Goal: Contribute content: Add original content to the website for others to see

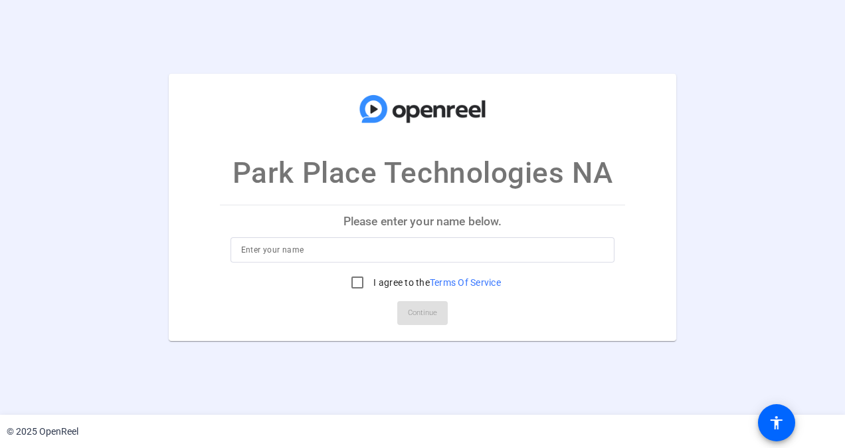
click at [305, 250] on input at bounding box center [423, 250] width 364 height 16
type input "[PERSON_NAME]"
click at [355, 287] on input "I agree to the Terms Of Service" at bounding box center [357, 282] width 27 height 27
checkbox input "true"
click at [420, 316] on span "Continue" at bounding box center [422, 313] width 29 height 20
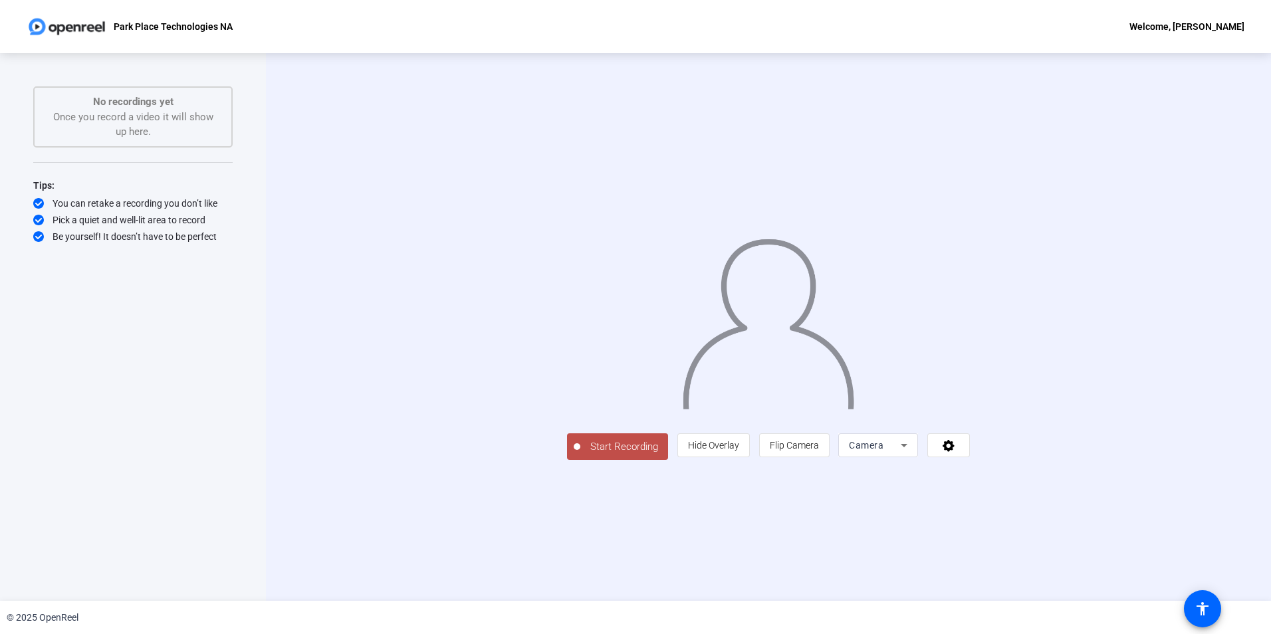
click at [580, 447] on span "Start Recording" at bounding box center [624, 446] width 88 height 15
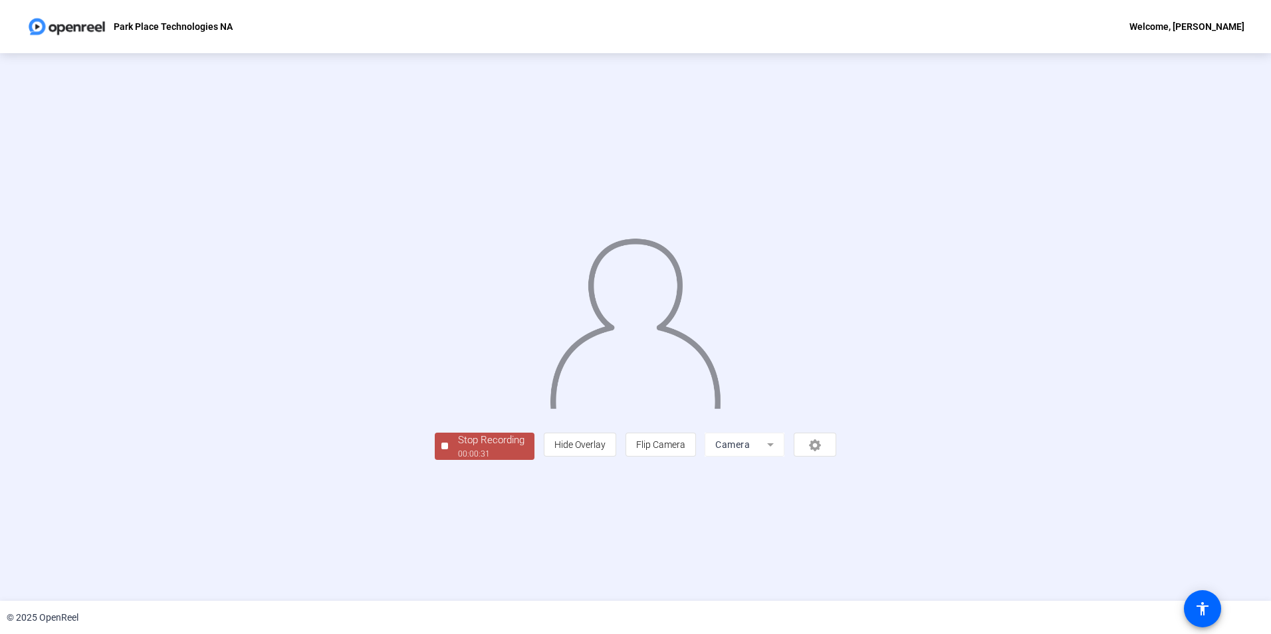
click at [435, 447] on div "Stop Recording 00:00:31 person Hide Overlay flip Flip Camera Camera" at bounding box center [635, 327] width 401 height 265
click at [458, 447] on div "Stop Recording" at bounding box center [491, 440] width 66 height 15
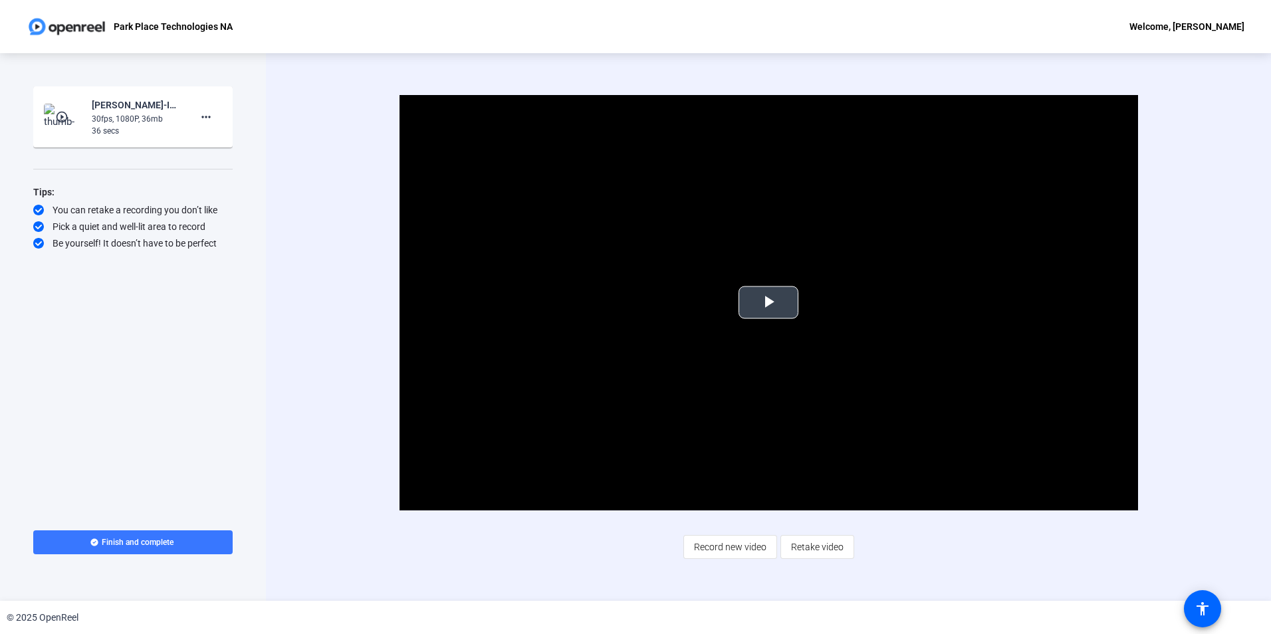
click at [768, 302] on span "Video Player" at bounding box center [768, 302] width 0 height 0
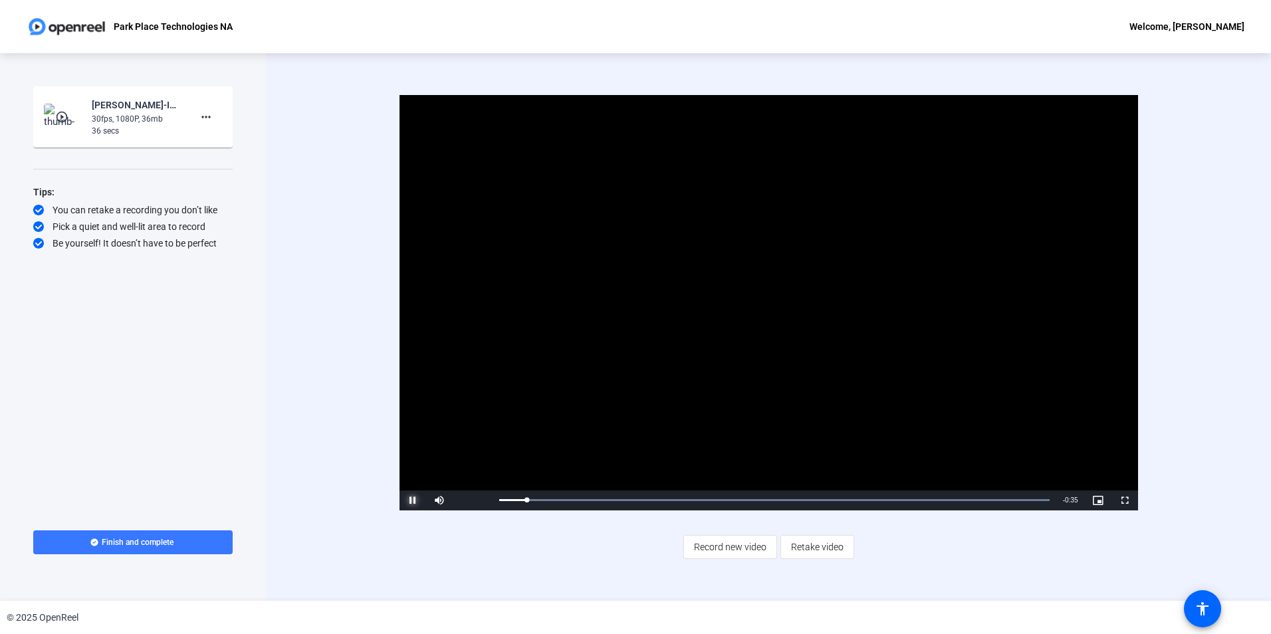
click at [407, 447] on span "Video Player" at bounding box center [412, 500] width 27 height 0
drag, startPoint x: 527, startPoint y: 500, endPoint x: 480, endPoint y: 500, distance: 47.2
click at [480, 447] on div "Play Mute 100% Current Time 0:00 / Duration 0:36 Loaded : 100.00% 0:00 0:00 Str…" at bounding box center [768, 500] width 738 height 20
click at [414, 447] on span "Video Player" at bounding box center [412, 500] width 27 height 0
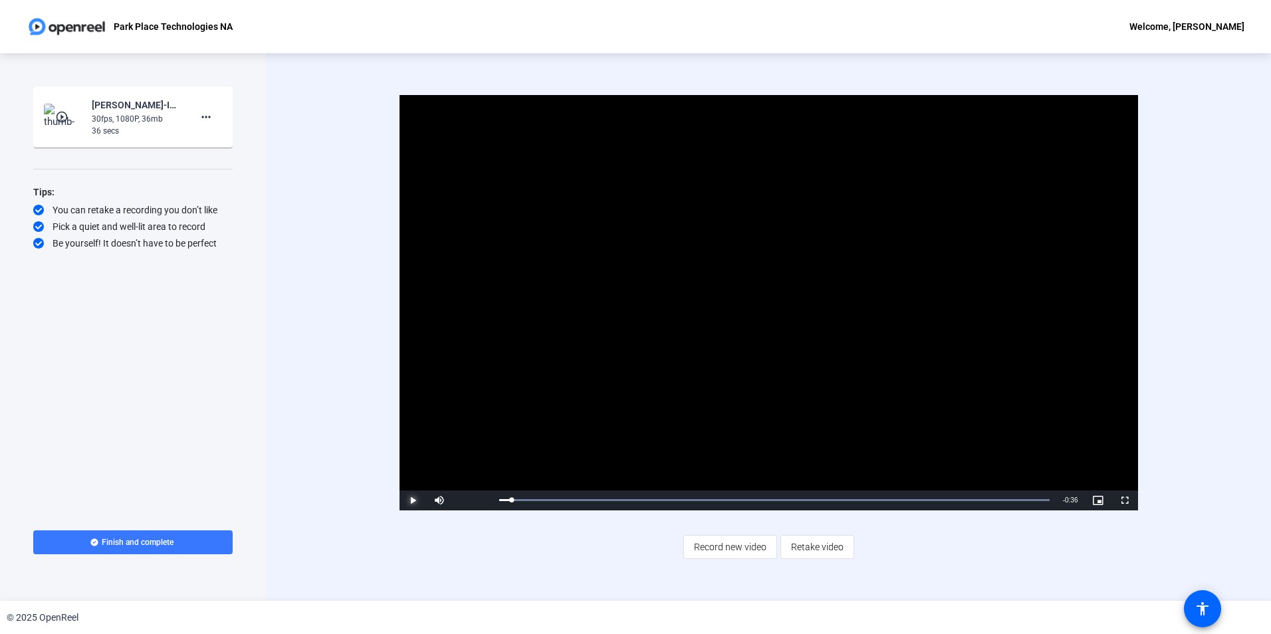
click at [414, 447] on span "Video Player" at bounding box center [412, 500] width 27 height 0
click at [413, 447] on span "Video Player" at bounding box center [412, 500] width 27 height 0
click at [809, 447] on span "Retake video" at bounding box center [817, 546] width 53 height 25
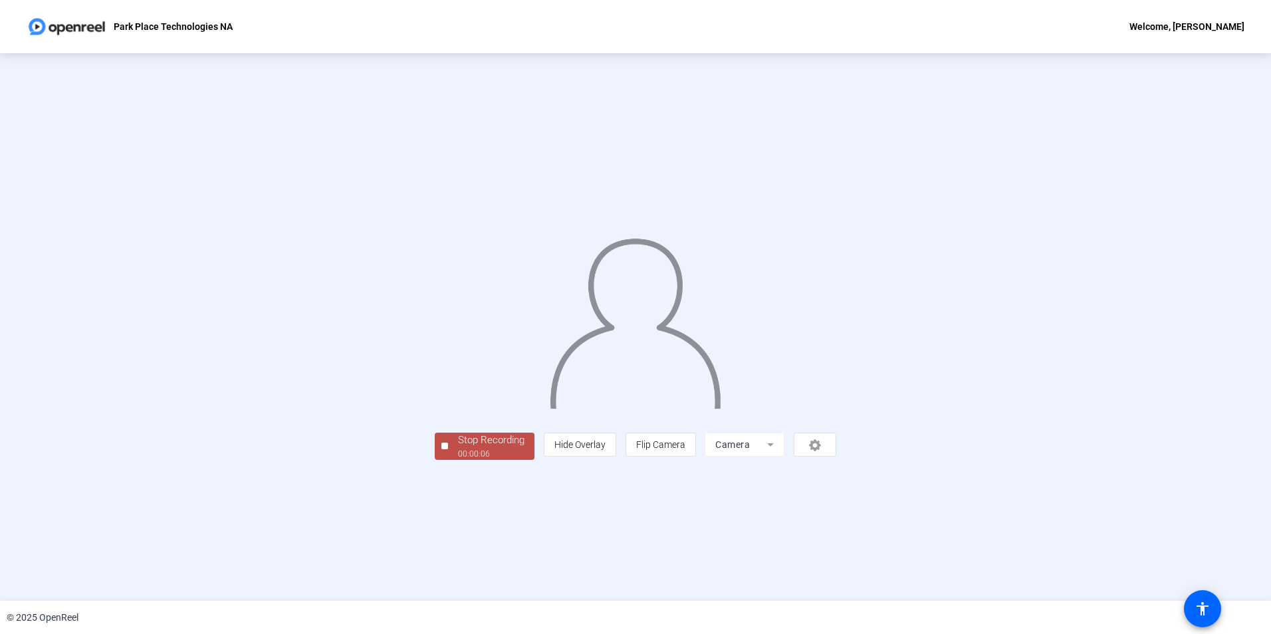
click at [458, 447] on div "00:00:06" at bounding box center [491, 454] width 66 height 12
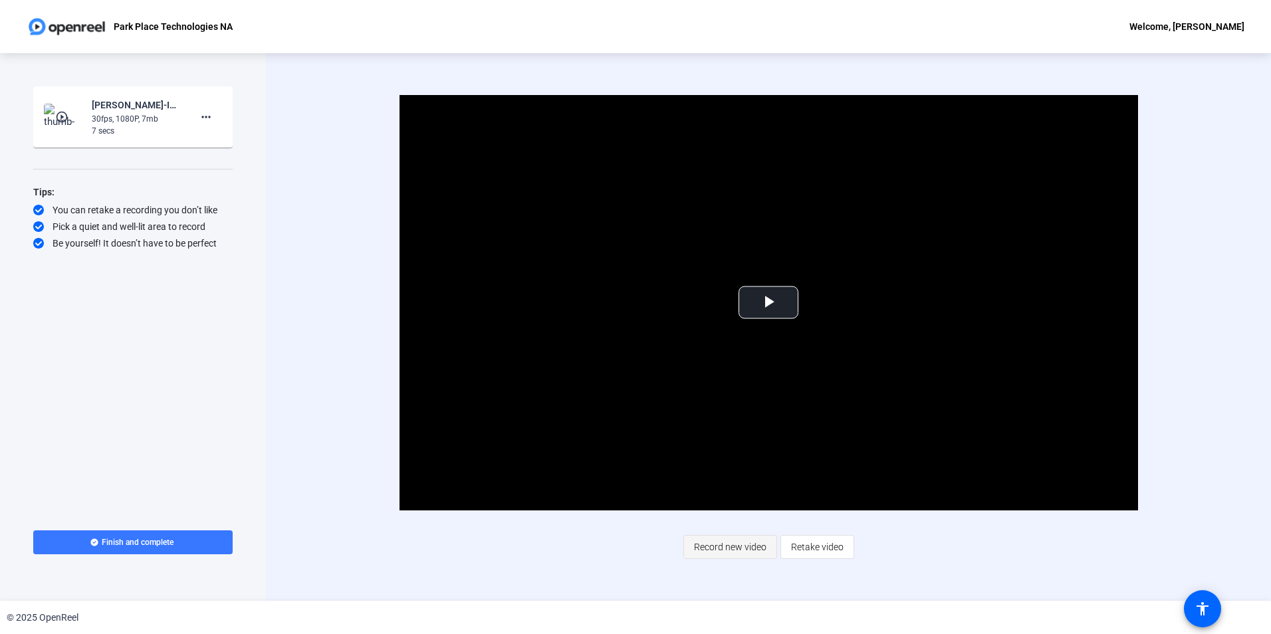
click at [728, 447] on span "Record new video" at bounding box center [730, 546] width 72 height 25
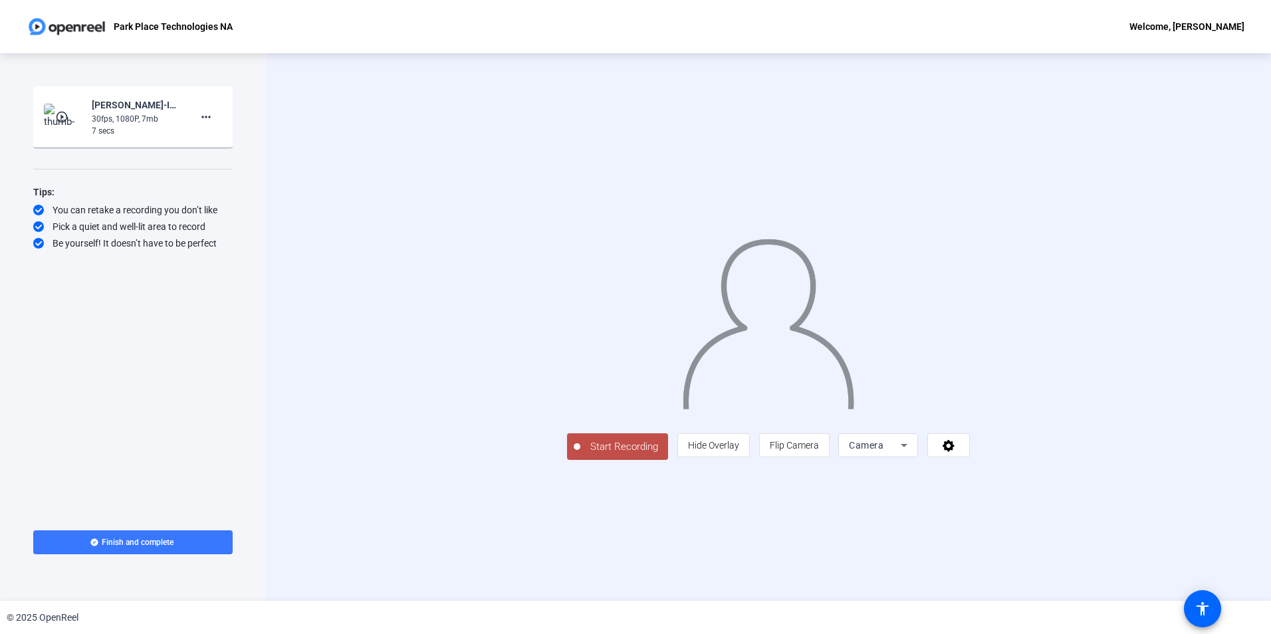
click at [580, 447] on span "Start Recording" at bounding box center [624, 446] width 88 height 15
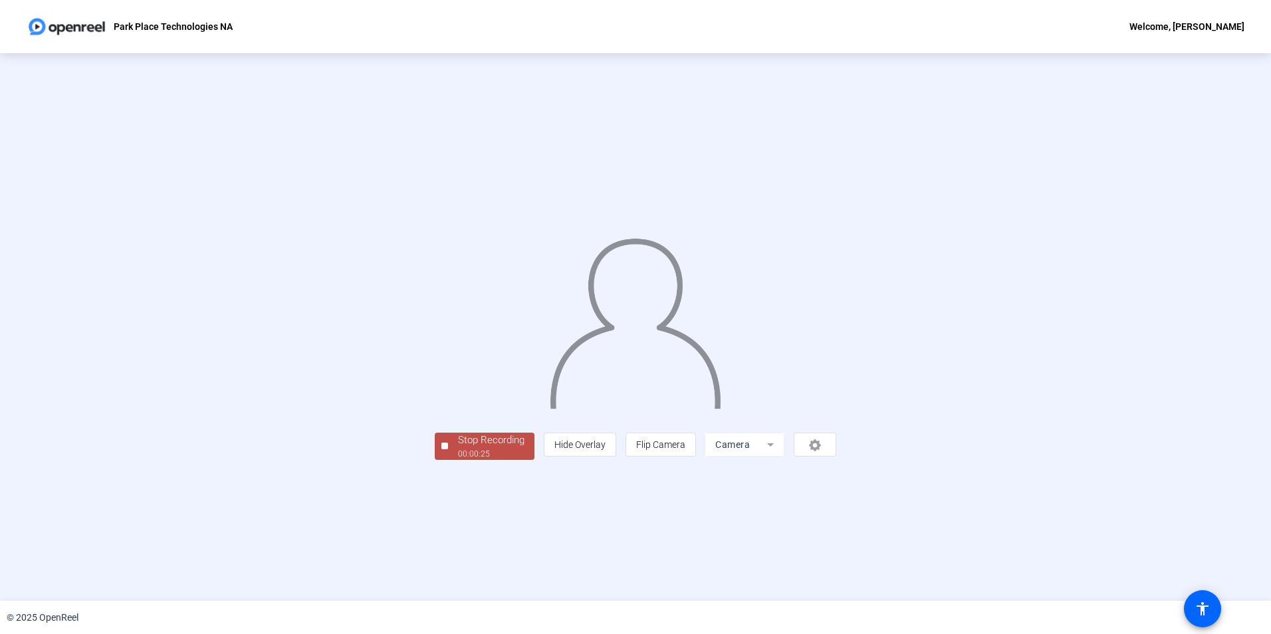
click at [458, 447] on div "Stop Recording" at bounding box center [491, 440] width 66 height 15
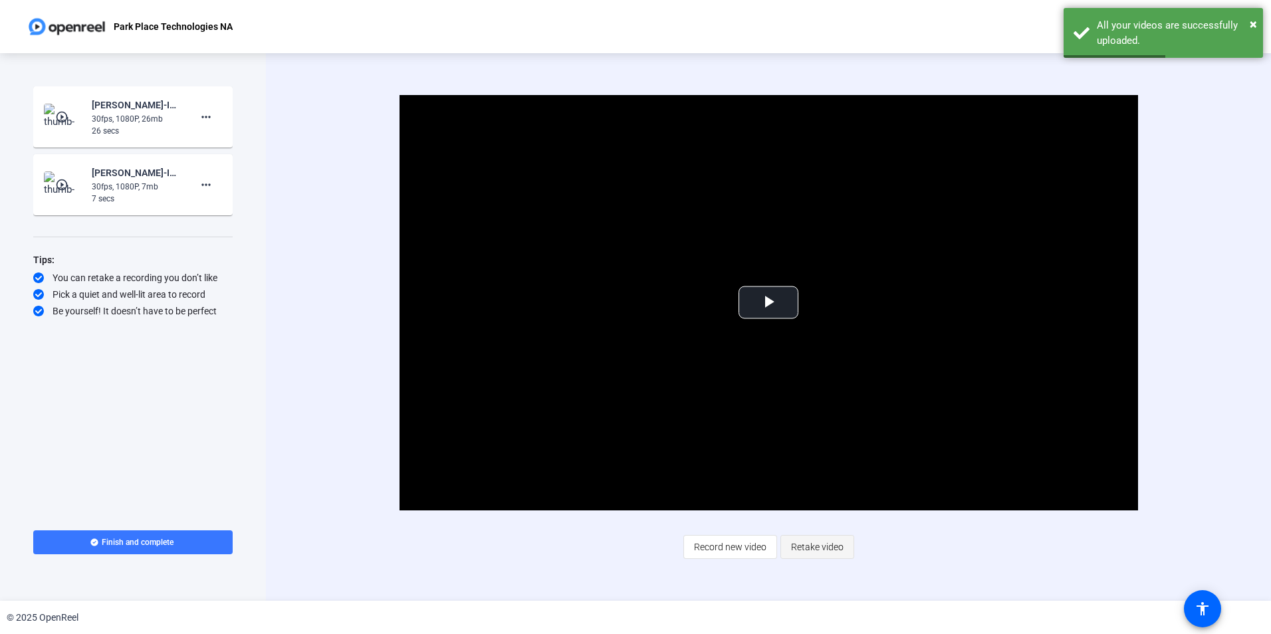
click at [823, 447] on span "Retake video" at bounding box center [817, 546] width 53 height 25
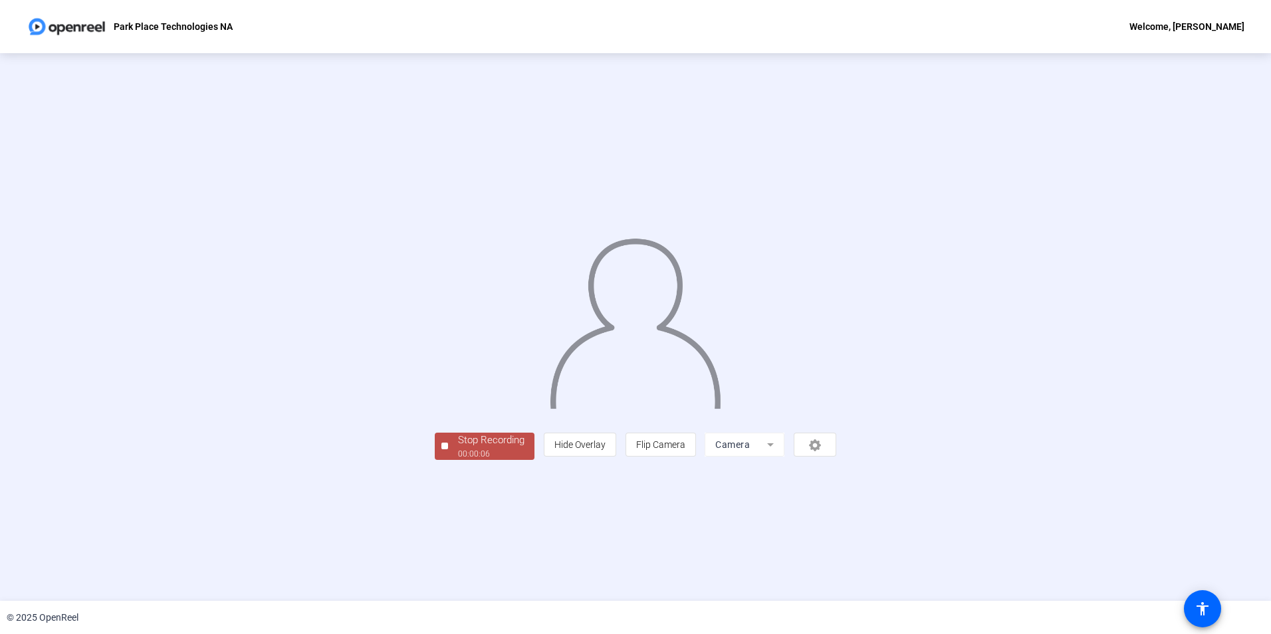
click at [458, 447] on div "00:00:06" at bounding box center [491, 454] width 66 height 12
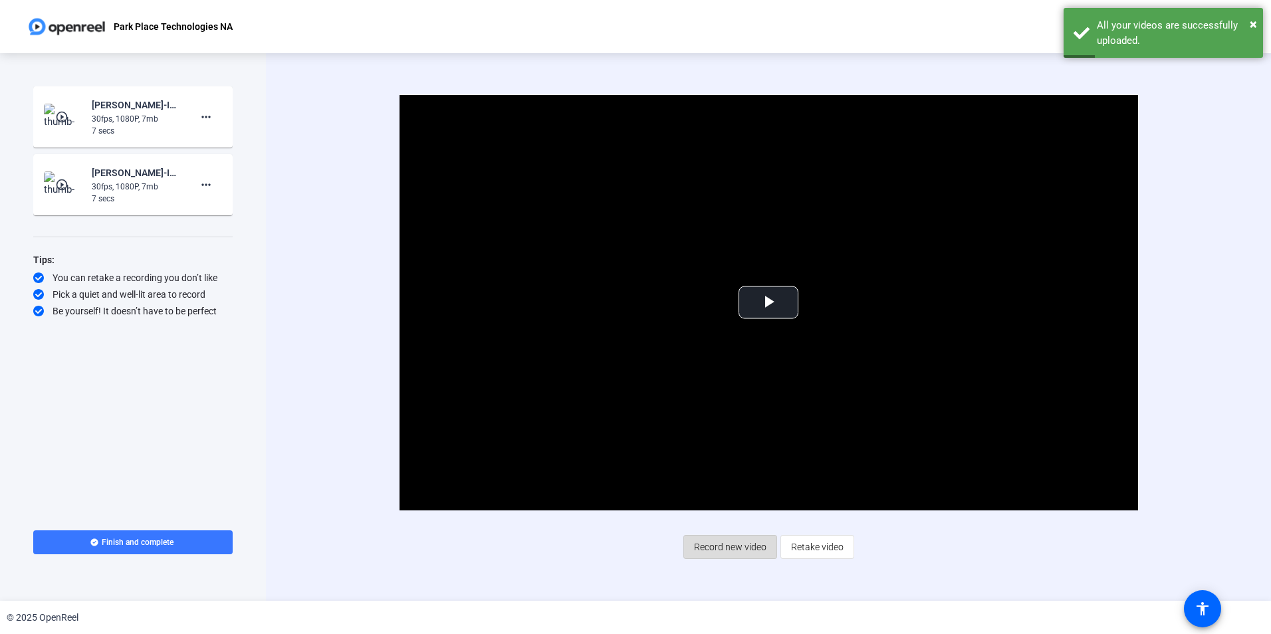
click at [737, 447] on span "Record new video" at bounding box center [730, 546] width 72 height 25
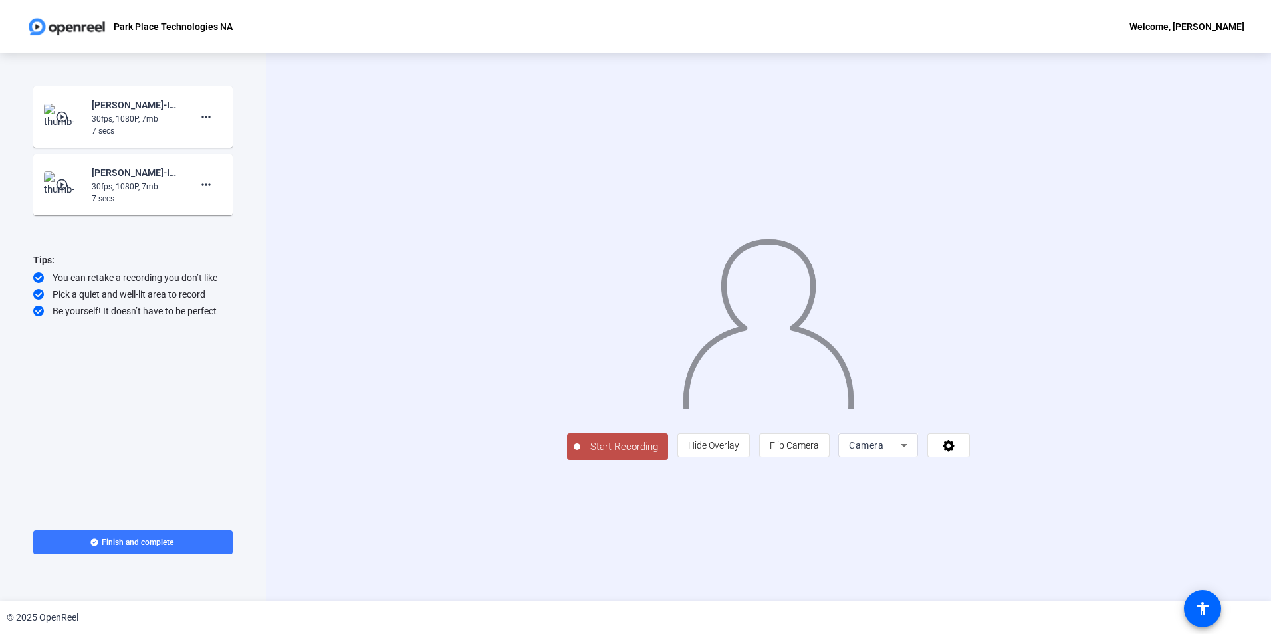
click at [580, 447] on span "Start Recording" at bounding box center [624, 446] width 88 height 15
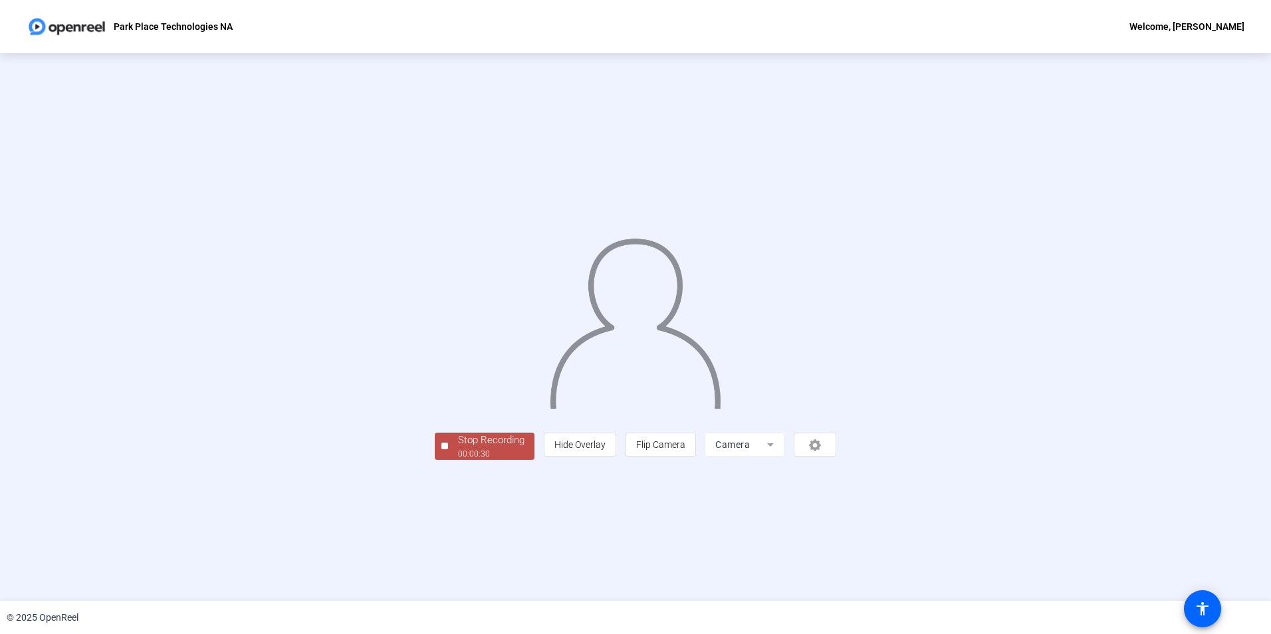
click at [465, 447] on div "Stop Recording 00:00:30 person Hide Overlay flip Flip Camera Camera" at bounding box center [635, 444] width 401 height 29
click at [458, 447] on div "00:00:32" at bounding box center [491, 454] width 66 height 12
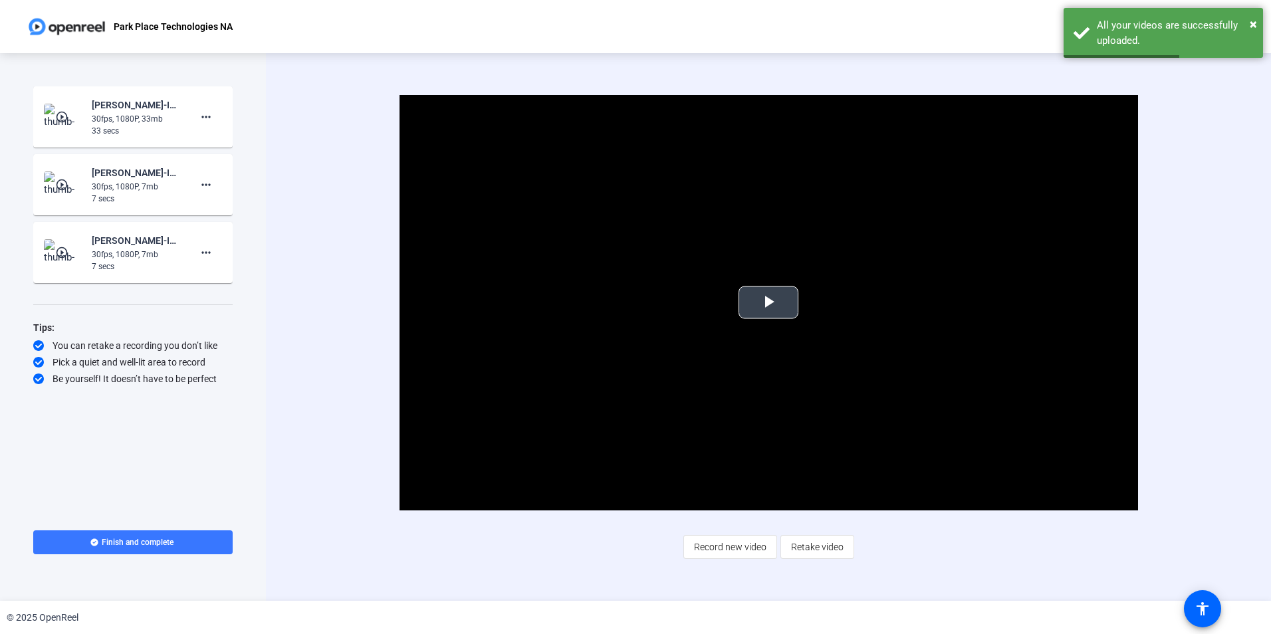
click at [768, 302] on span "Video Player" at bounding box center [768, 302] width 0 height 0
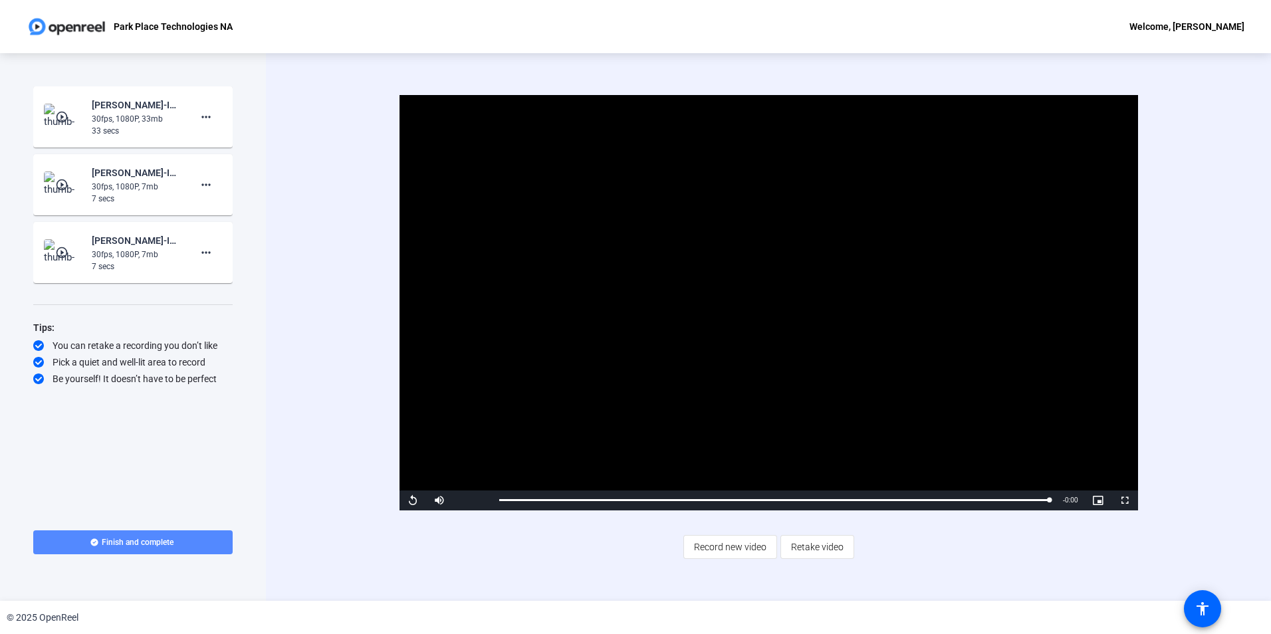
click at [161, 447] on span "Finish and complete" at bounding box center [138, 542] width 72 height 11
